Goal: Task Accomplishment & Management: Manage account settings

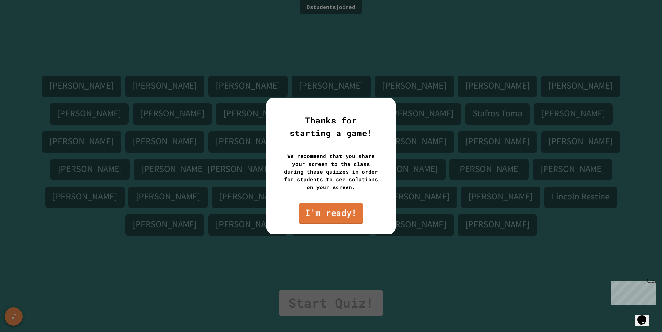
click at [334, 220] on link "I'm ready!" at bounding box center [331, 213] width 64 height 21
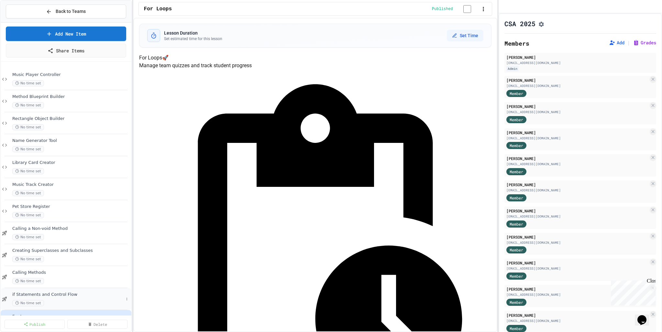
scroll to position [20, 0]
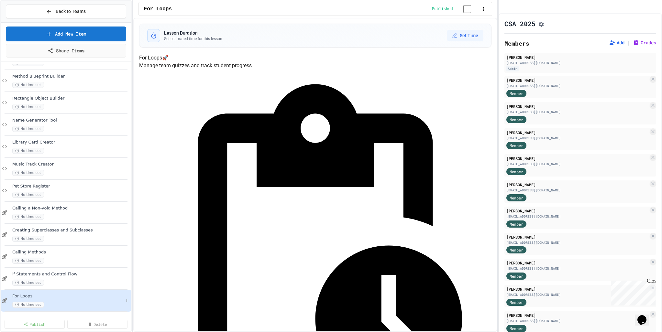
click at [89, 304] on div "No time set" at bounding box center [67, 305] width 111 height 6
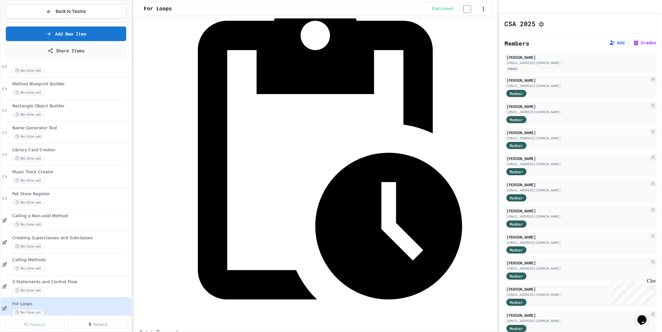
scroll to position [90, 0]
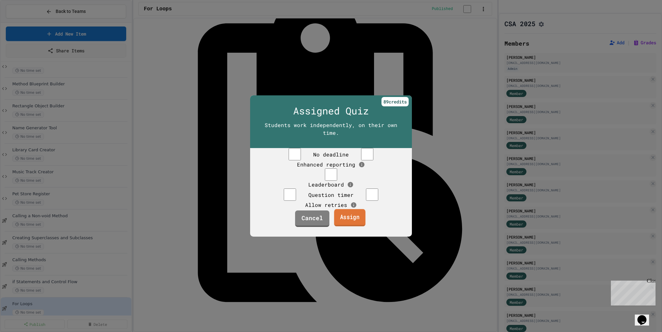
click at [354, 227] on link "Assign" at bounding box center [349, 217] width 31 height 17
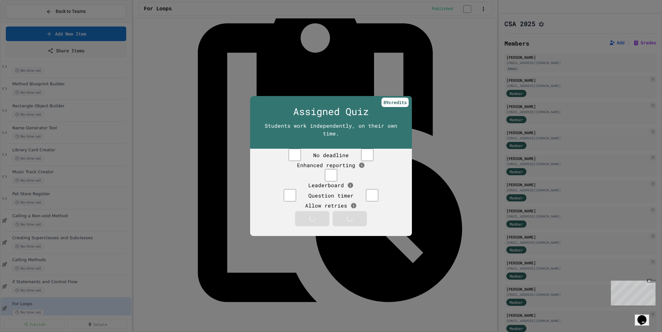
scroll to position [14, 0]
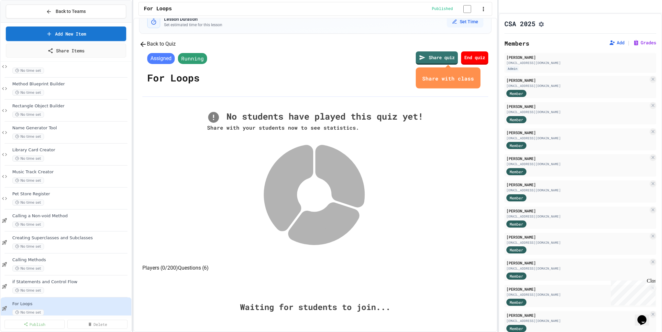
click at [474, 79] on icon "close" at bounding box center [474, 79] width 0 height 0
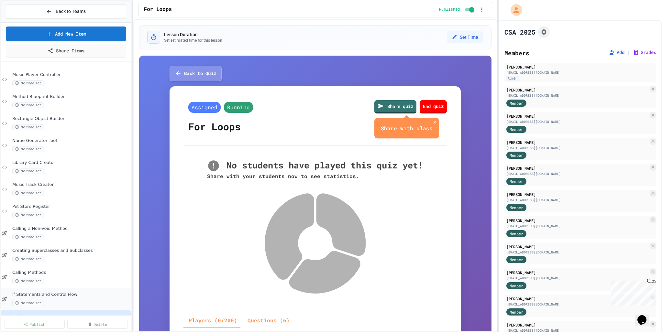
scroll to position [20, 0]
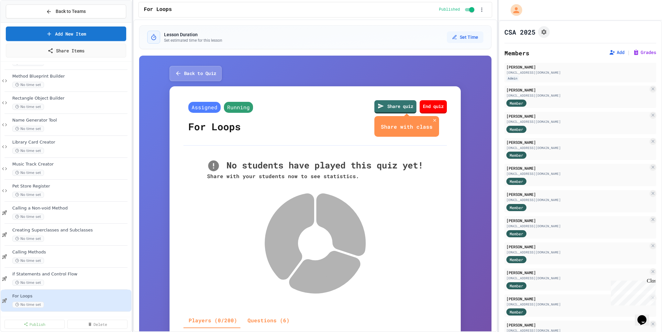
click at [432, 119] on icon "close" at bounding box center [434, 120] width 5 height 5
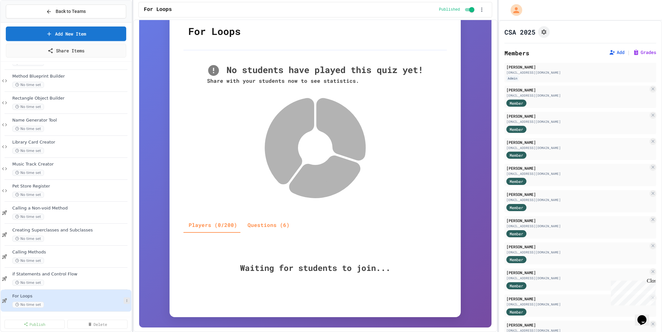
click at [127, 301] on icon at bounding box center [127, 301] width 4 height 4
click at [119, 296] on button "Delete" at bounding box center [114, 296] width 50 height 12
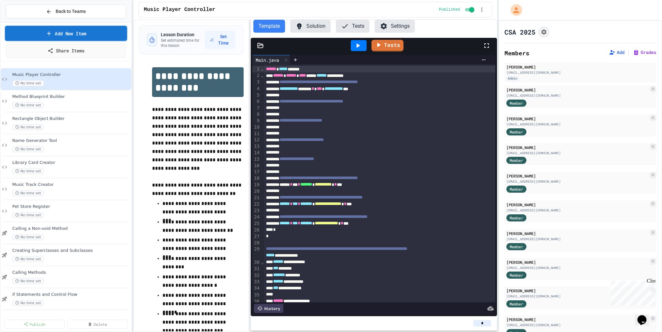
click at [78, 32] on link "Add New Item" at bounding box center [66, 33] width 122 height 15
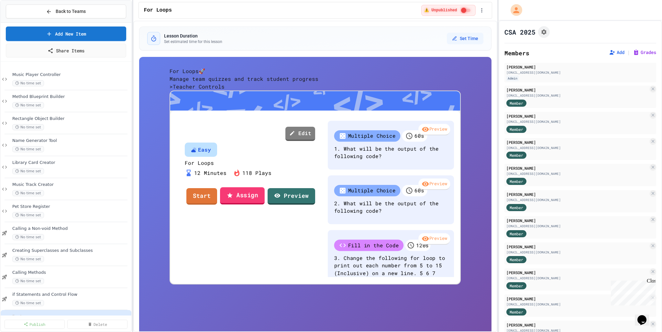
click at [265, 205] on link "Assign" at bounding box center [242, 195] width 45 height 17
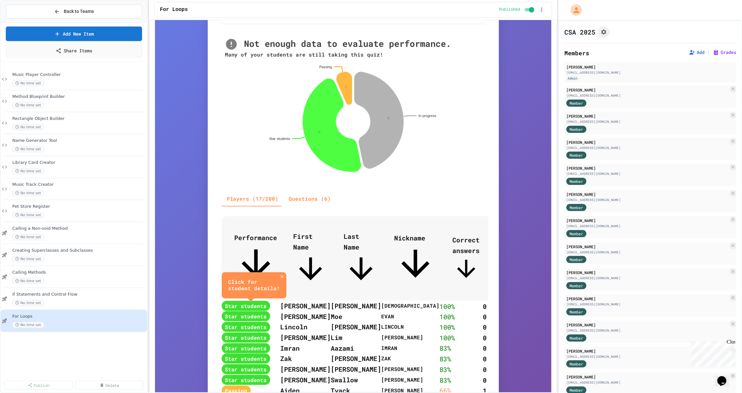
scroll to position [123, 0]
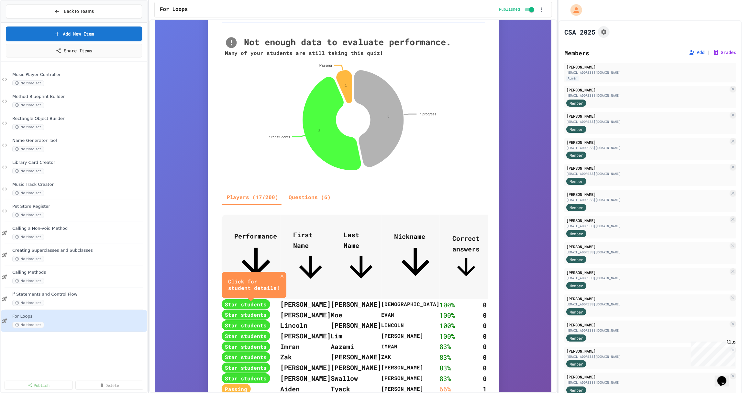
click at [318, 200] on button "Questions (6)" at bounding box center [310, 198] width 52 height 16
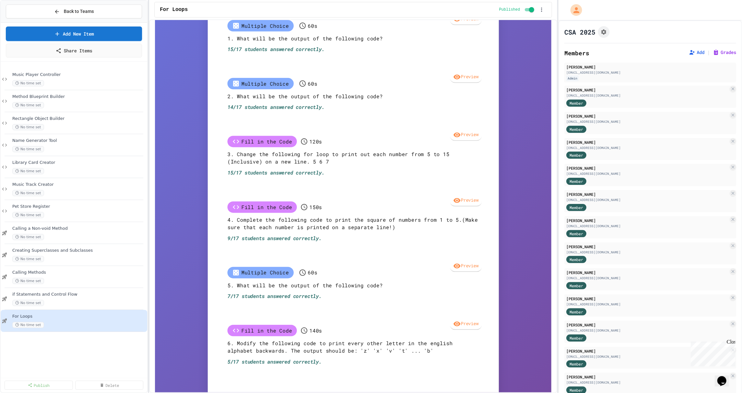
scroll to position [355, 0]
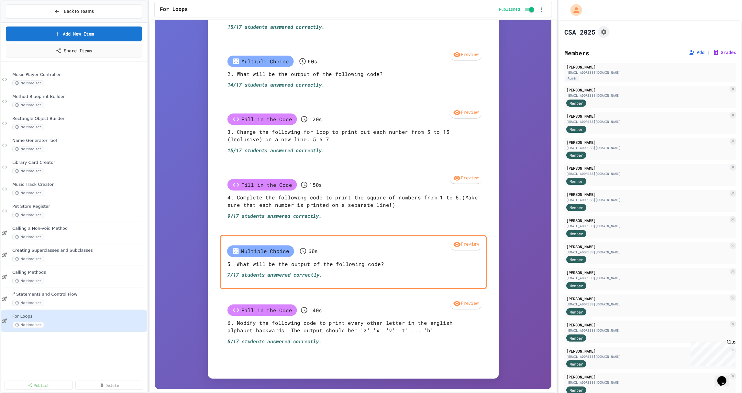
click at [341, 279] on div "7/17 students answered correctly." at bounding box center [353, 275] width 252 height 8
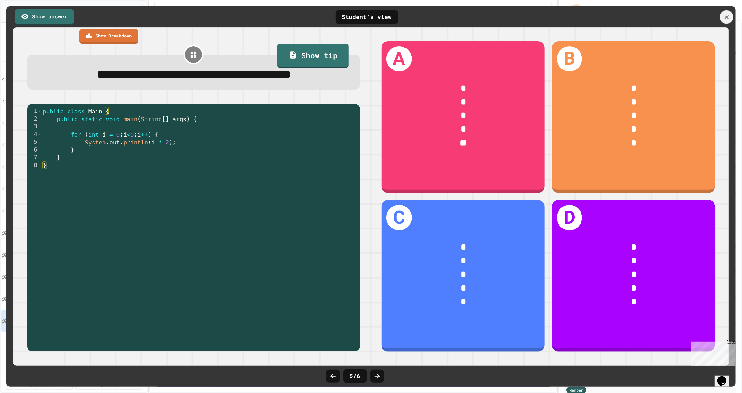
click at [662, 17] on icon at bounding box center [726, 17] width 7 height 7
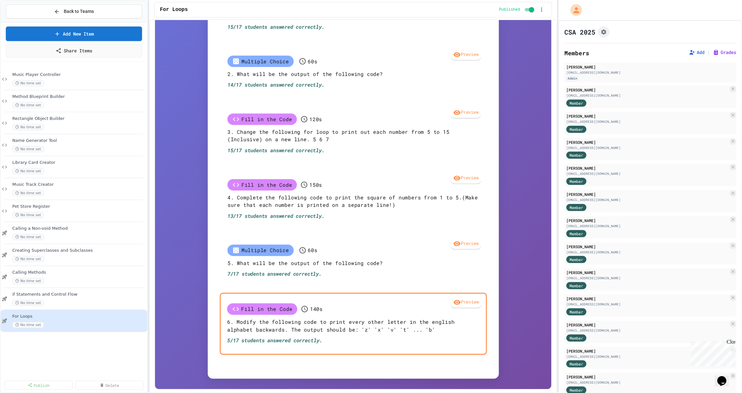
click at [327, 332] on p "6. Modify the following code to print every other letter in the english alphabe…" at bounding box center [353, 327] width 252 height 16
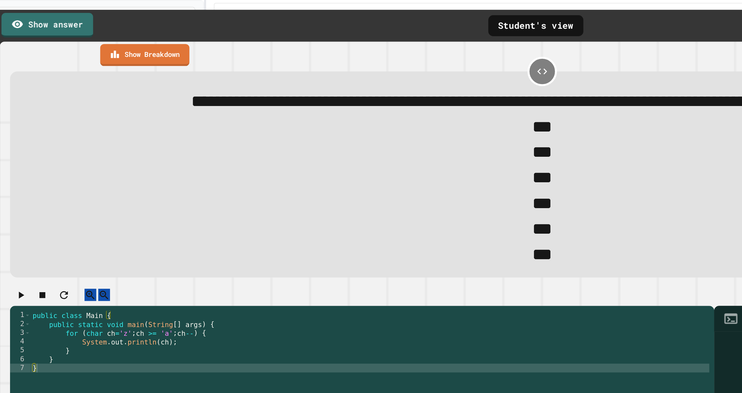
click at [58, 19] on link "Show answer" at bounding box center [44, 16] width 61 height 16
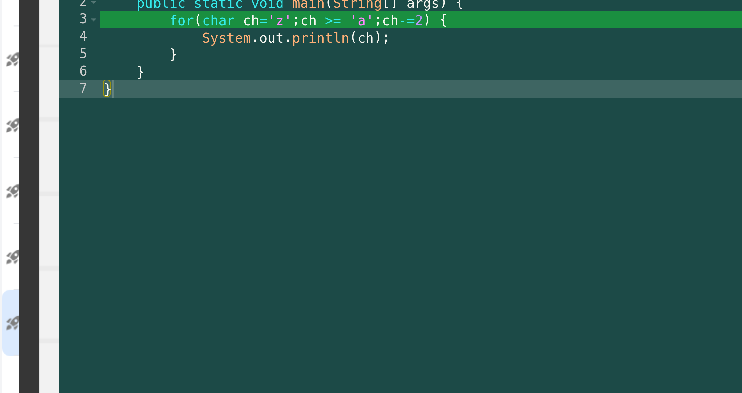
scroll to position [347, 0]
